Goal: Transaction & Acquisition: Register for event/course

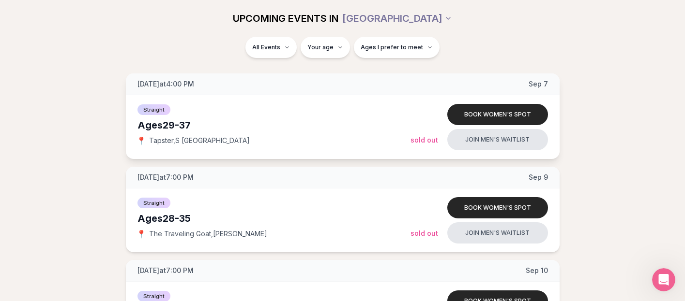
scroll to position [315, 0]
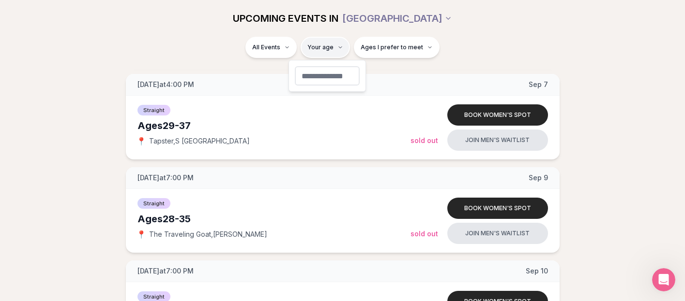
type input "**"
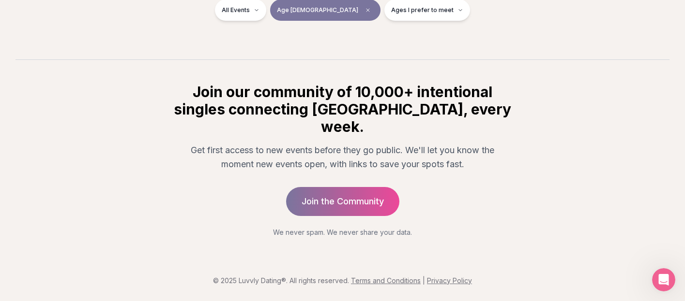
scroll to position [187, 0]
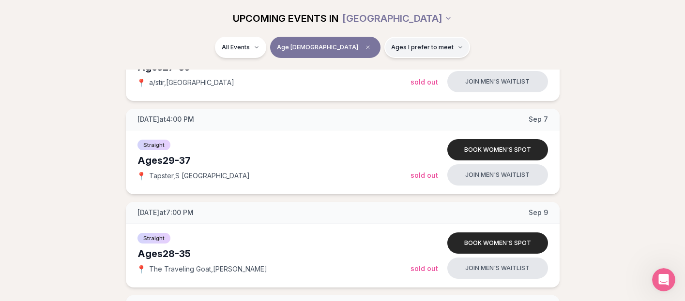
click at [391, 48] on span "Ages I prefer to meet" at bounding box center [422, 48] width 62 height 8
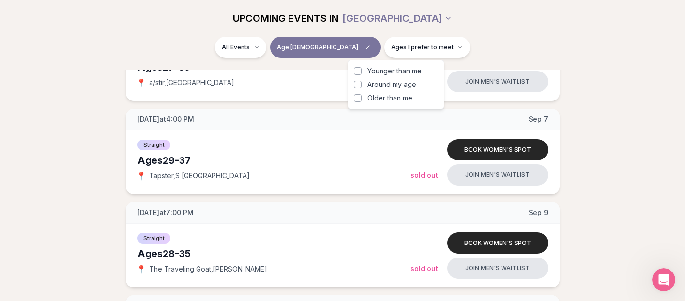
click at [357, 86] on button "Around my age" at bounding box center [358, 85] width 8 height 8
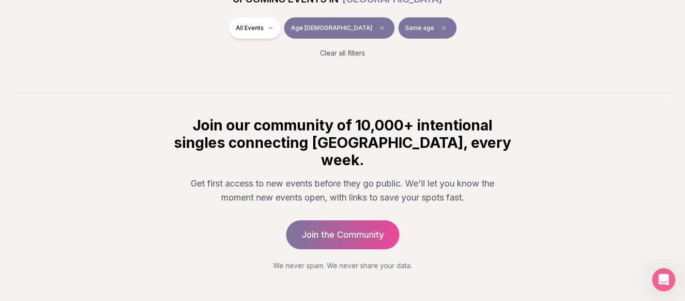
click at [498, 44] on div "All Events Age [DEMOGRAPHIC_DATA] Same age Clear all filters" at bounding box center [342, 40] width 557 height 46
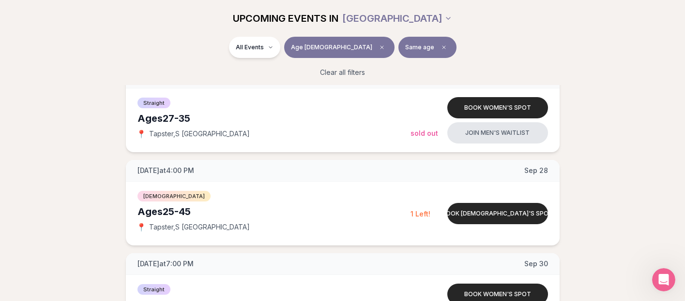
scroll to position [747, 0]
